Goal: Communication & Community: Participate in discussion

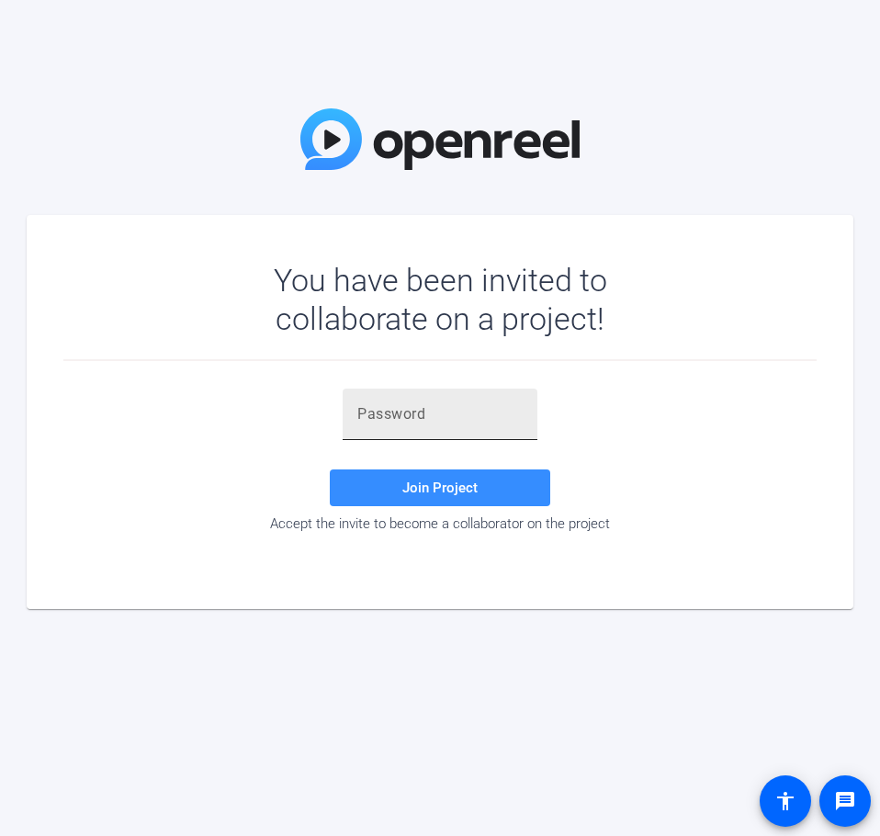
click at [397, 413] on input "text" at bounding box center [439, 414] width 165 height 22
paste input "bIrm#H"
type input "bIrm#H"
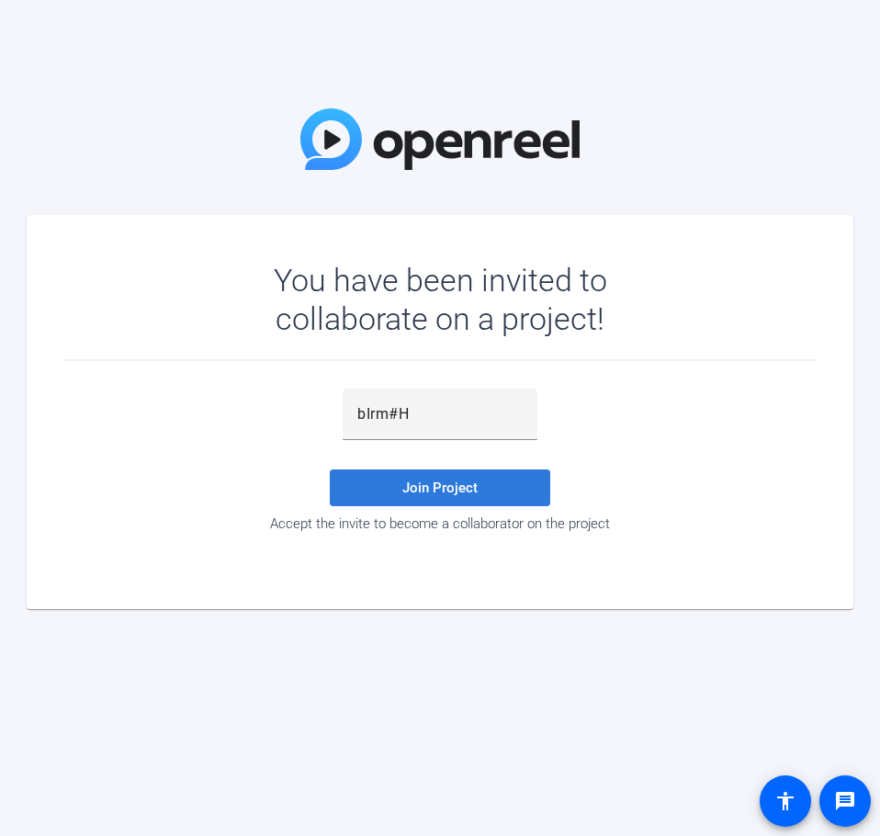
click at [394, 475] on span at bounding box center [440, 488] width 220 height 44
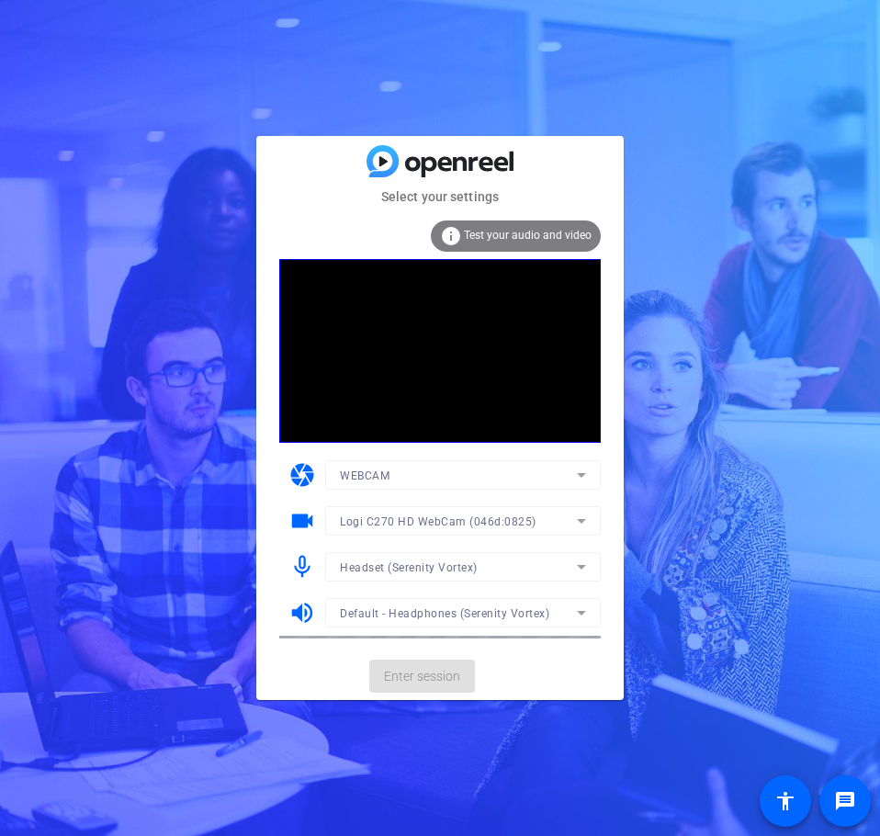
click at [442, 561] on mat-form-field "Headset (Serenity Vortex)" at bounding box center [462, 566] width 275 height 29
click at [394, 677] on span "Enter session" at bounding box center [422, 676] width 76 height 19
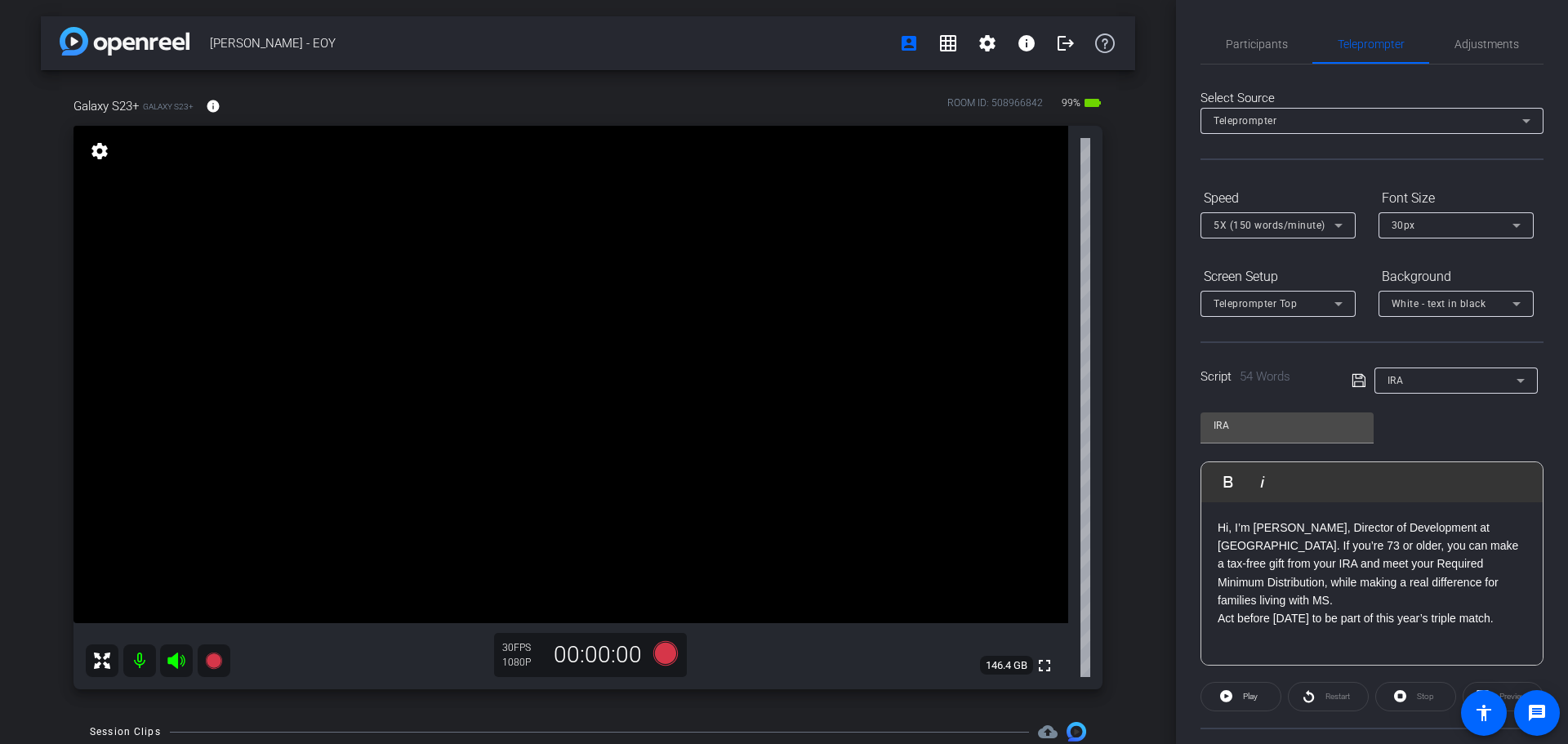
click at [138, 664] on mat-icon at bounding box center [140, 660] width 33 height 33
click at [139, 665] on mat-icon at bounding box center [140, 660] width 33 height 33
click at [140, 666] on mat-icon at bounding box center [140, 660] width 33 height 33
click at [782, 50] on span "Participants" at bounding box center [1257, 44] width 62 height 12
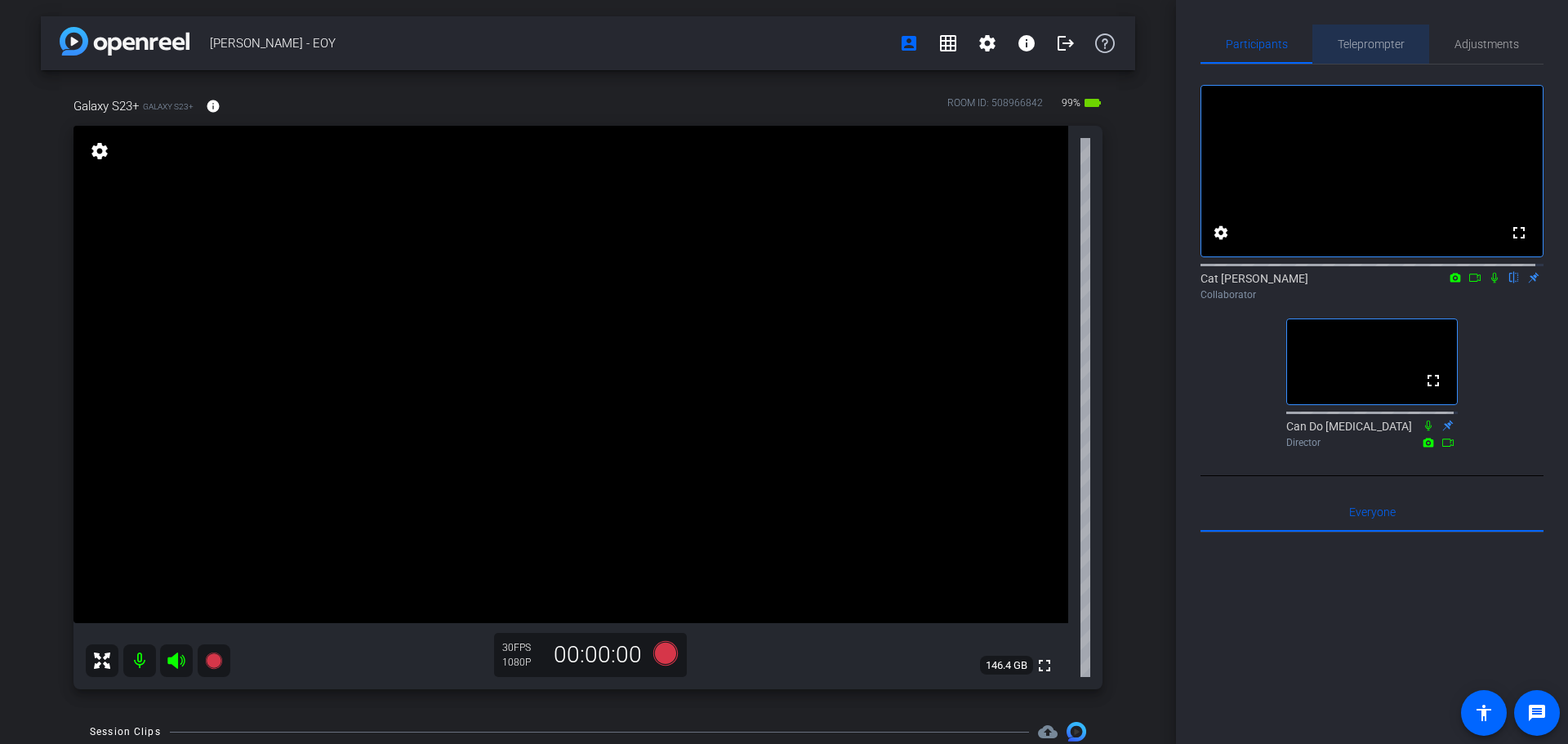
click at [782, 43] on span "Teleprompter" at bounding box center [1371, 44] width 67 height 12
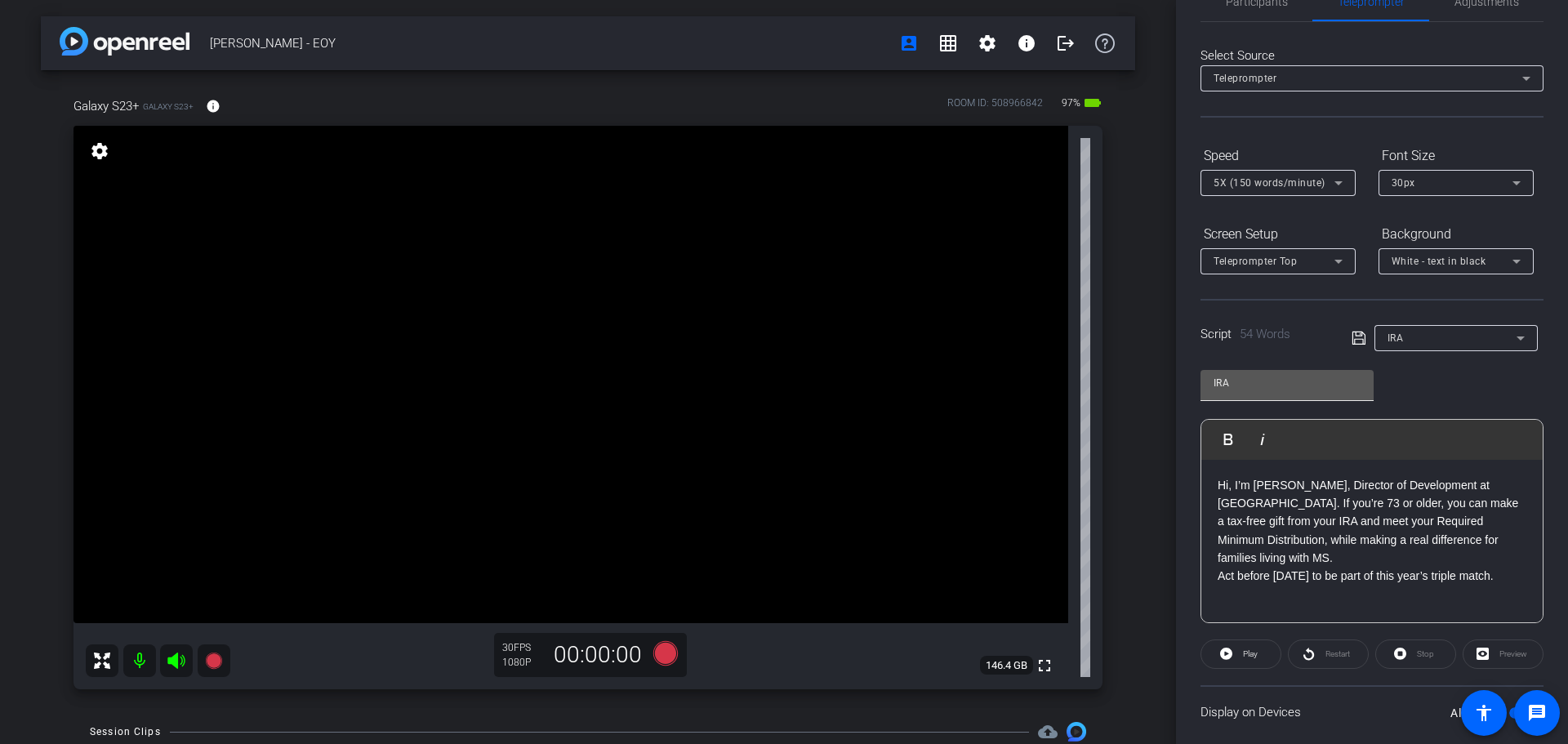
scroll to position [149, 0]
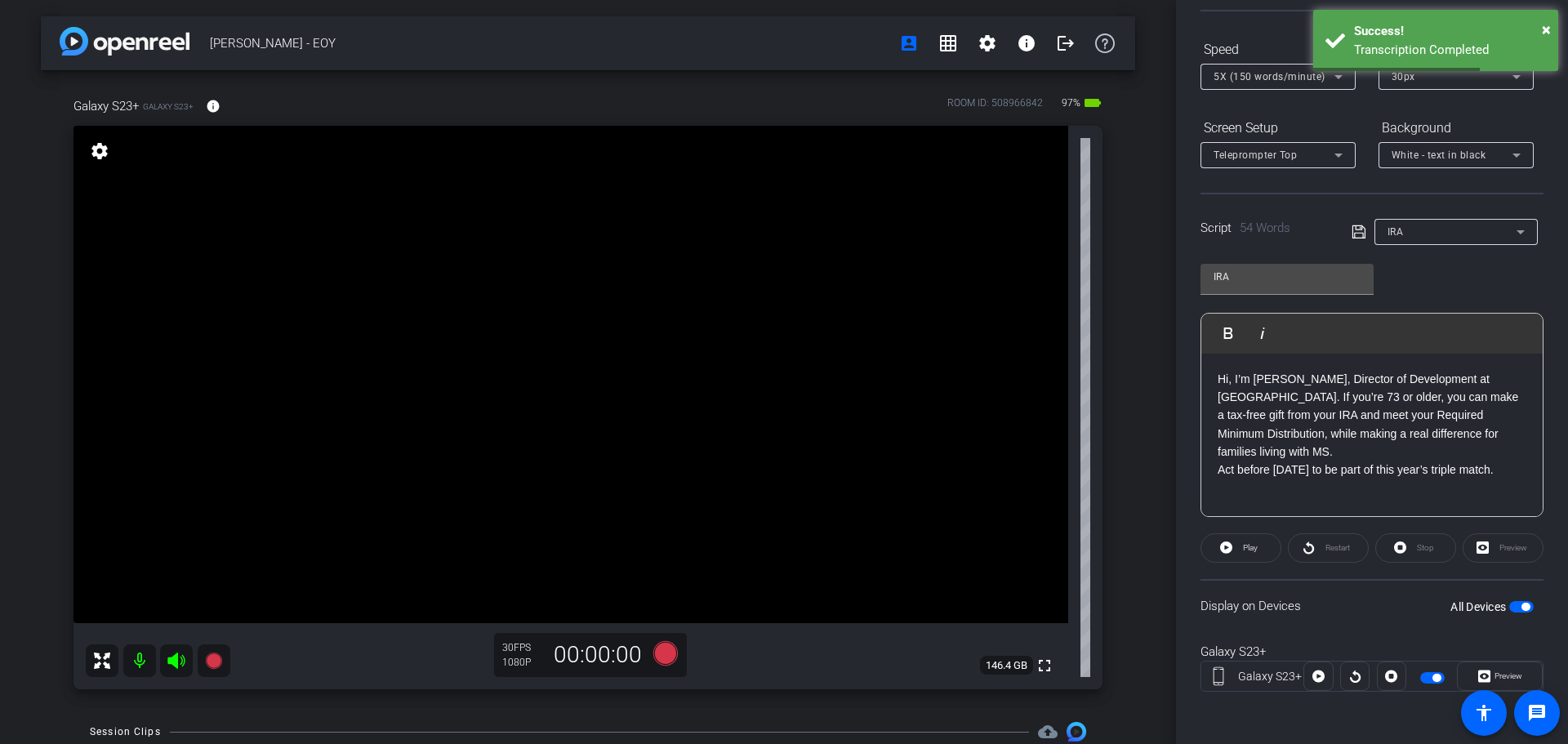
type input "Stock"
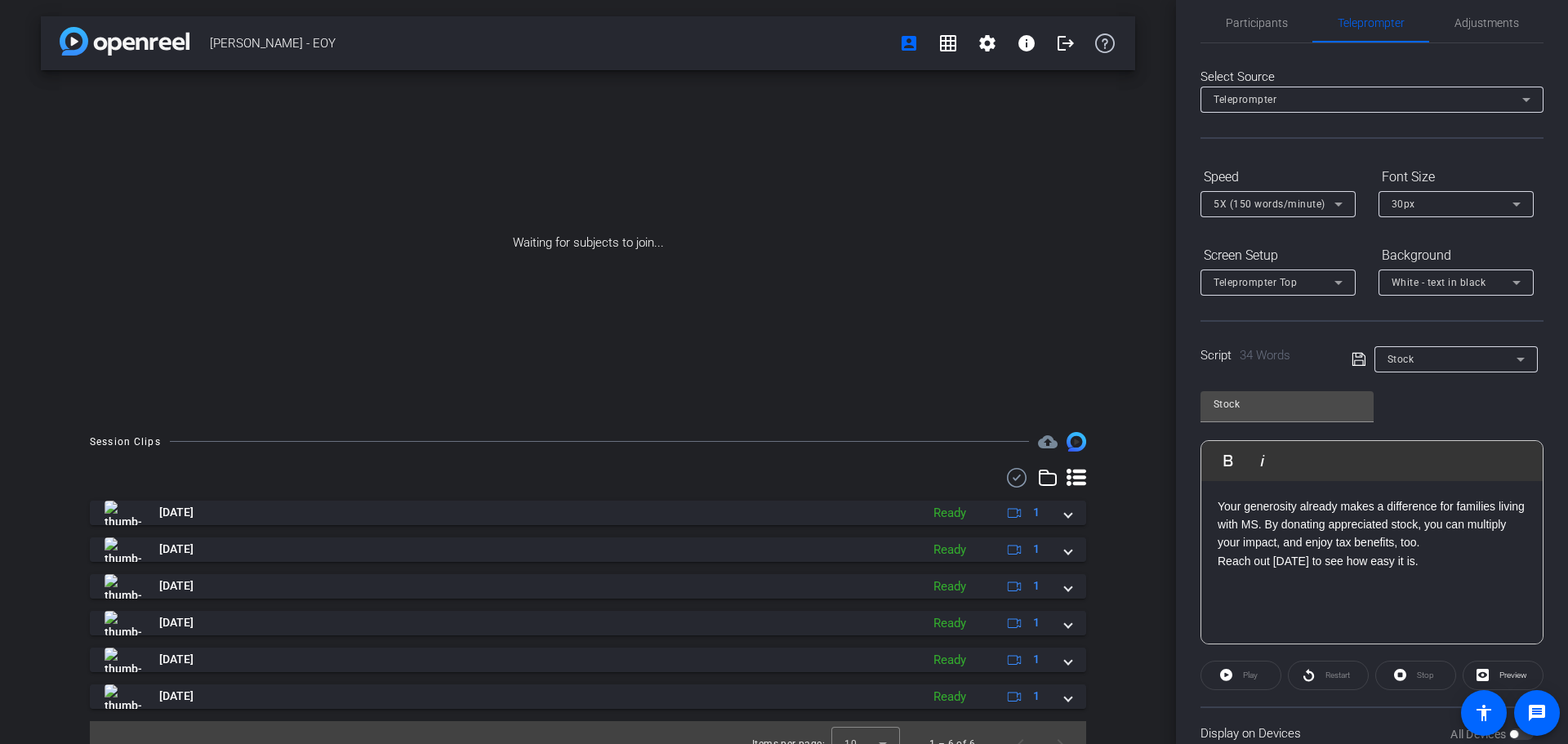
scroll to position [0, 0]
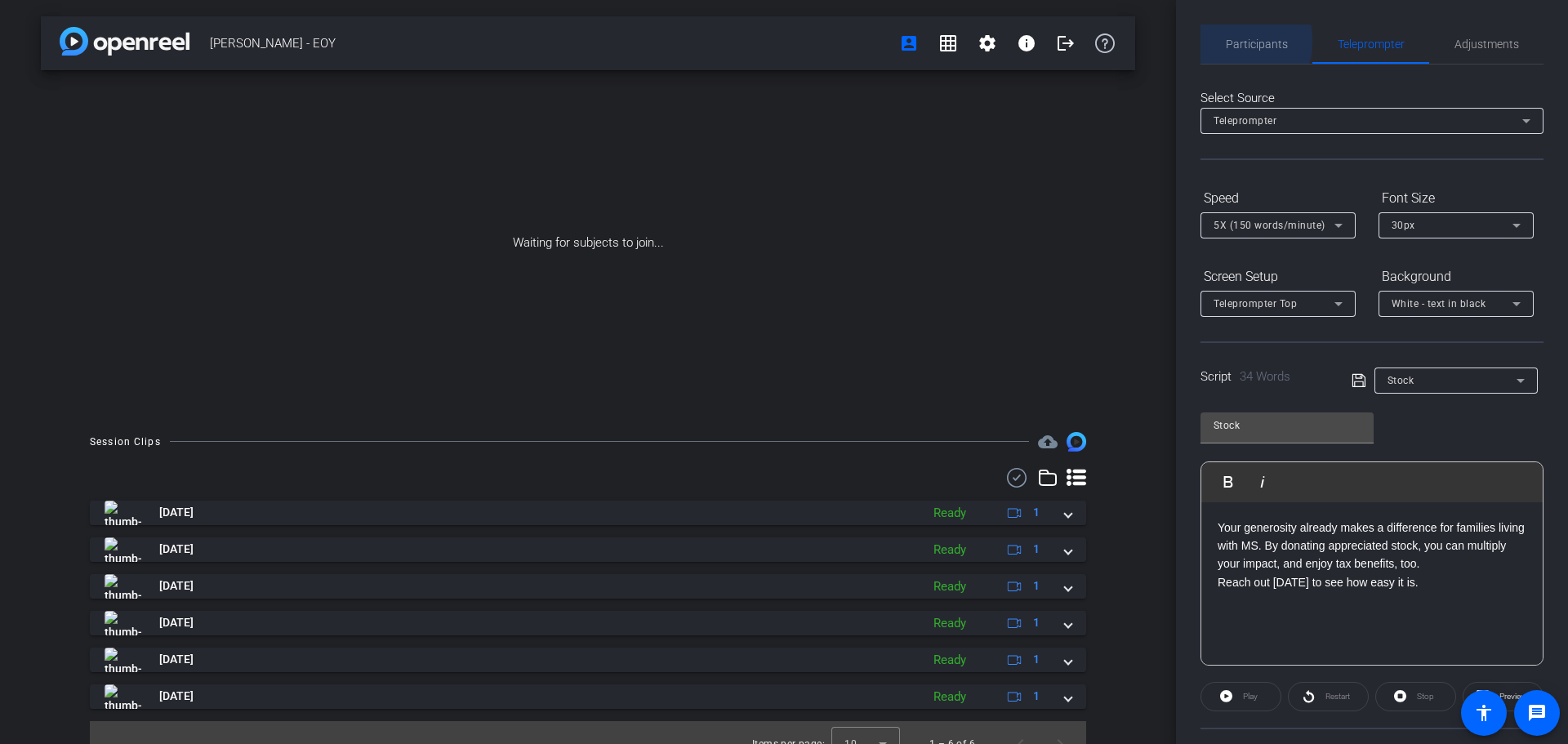
click at [782, 42] on span "Participants" at bounding box center [1257, 44] width 62 height 12
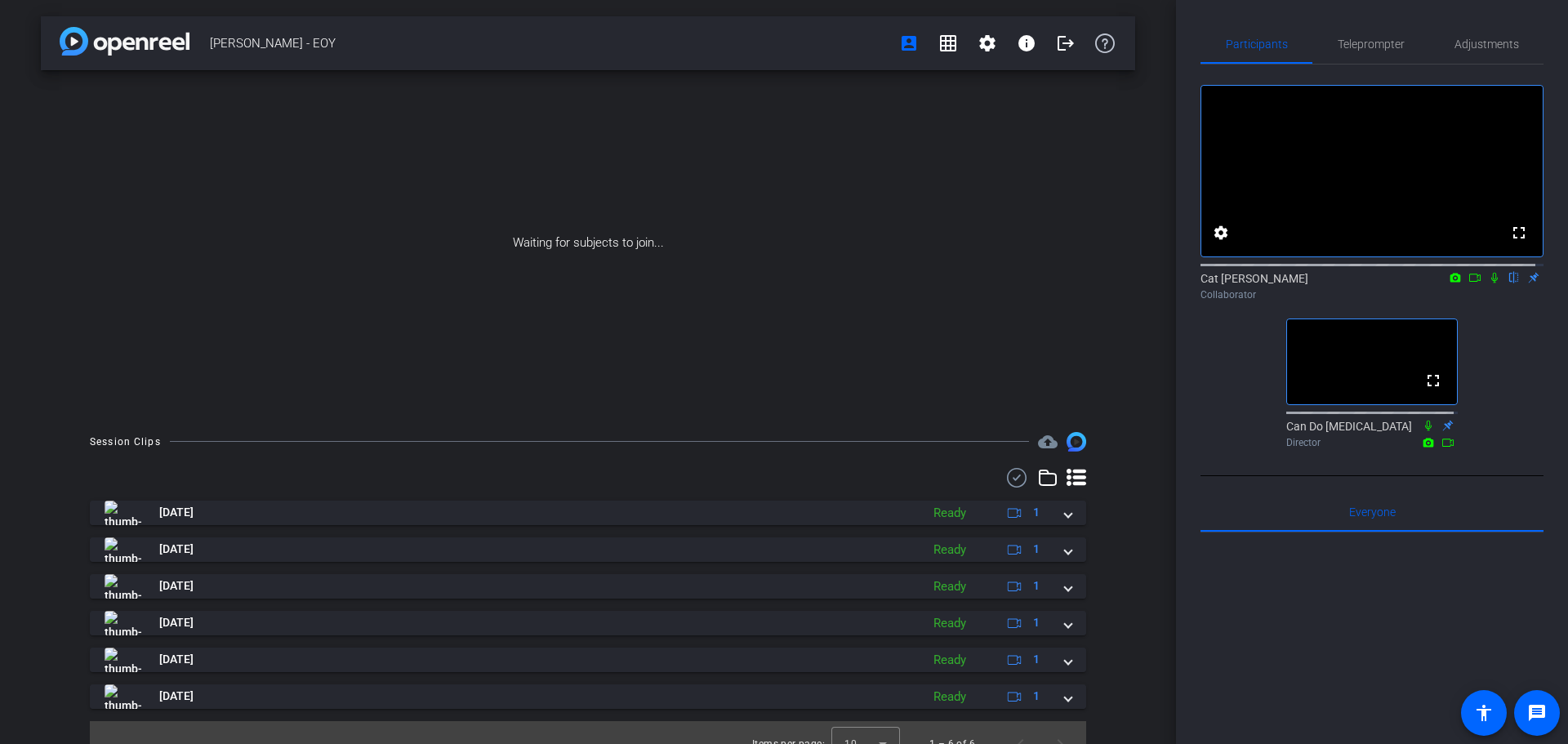
click at [782, 405] on div "fullscreen settings [PERSON_NAME] flip Collaborator fullscreen Can Do [MEDICAL_…" at bounding box center [1372, 260] width 343 height 391
click at [782, 44] on mat-icon "logout" at bounding box center [1065, 44] width 20 height 20
